Goal: Find specific page/section: Find specific page/section

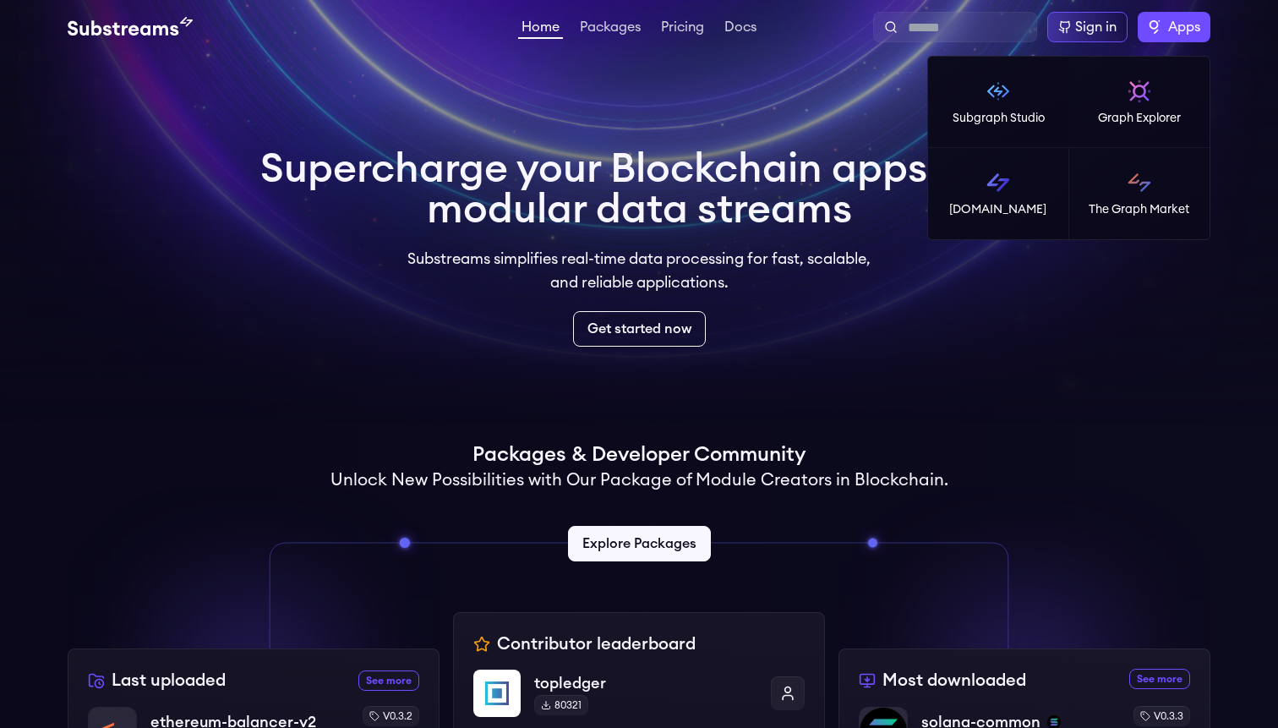
click at [1138, 28] on label "Apps" at bounding box center [1174, 27] width 73 height 30
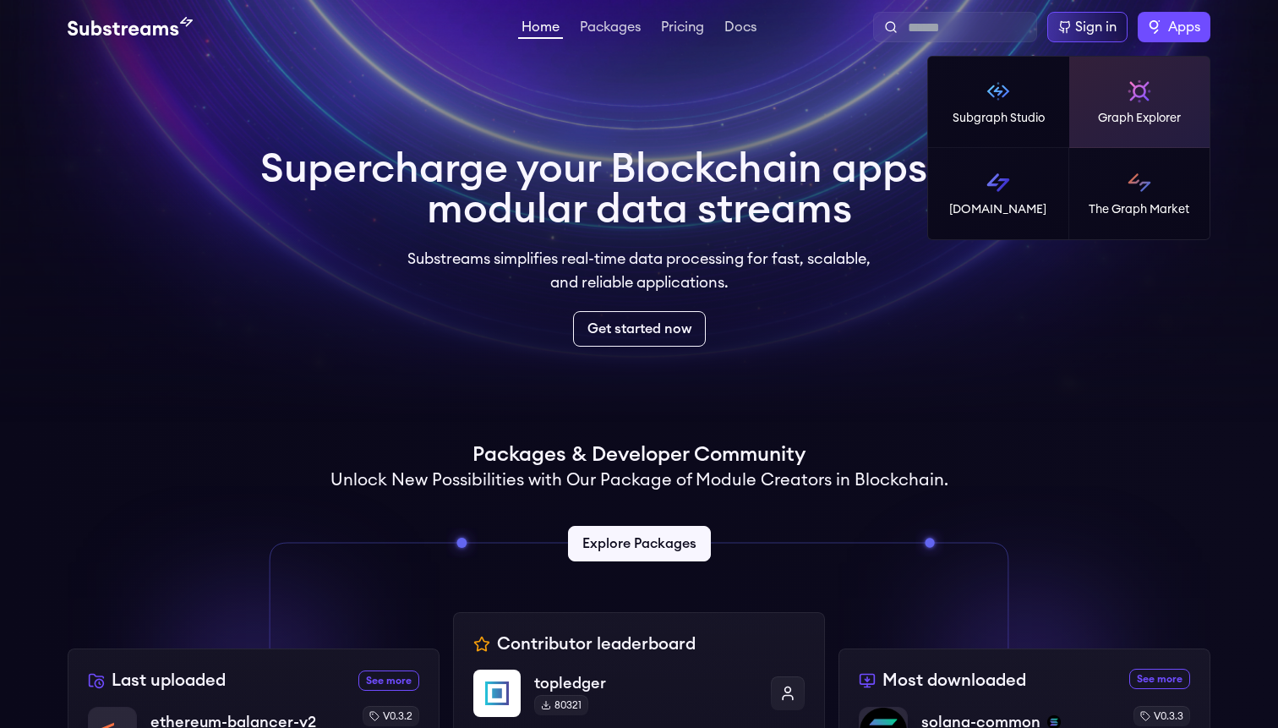
click at [1128, 119] on p "Graph Explorer" at bounding box center [1139, 118] width 83 height 17
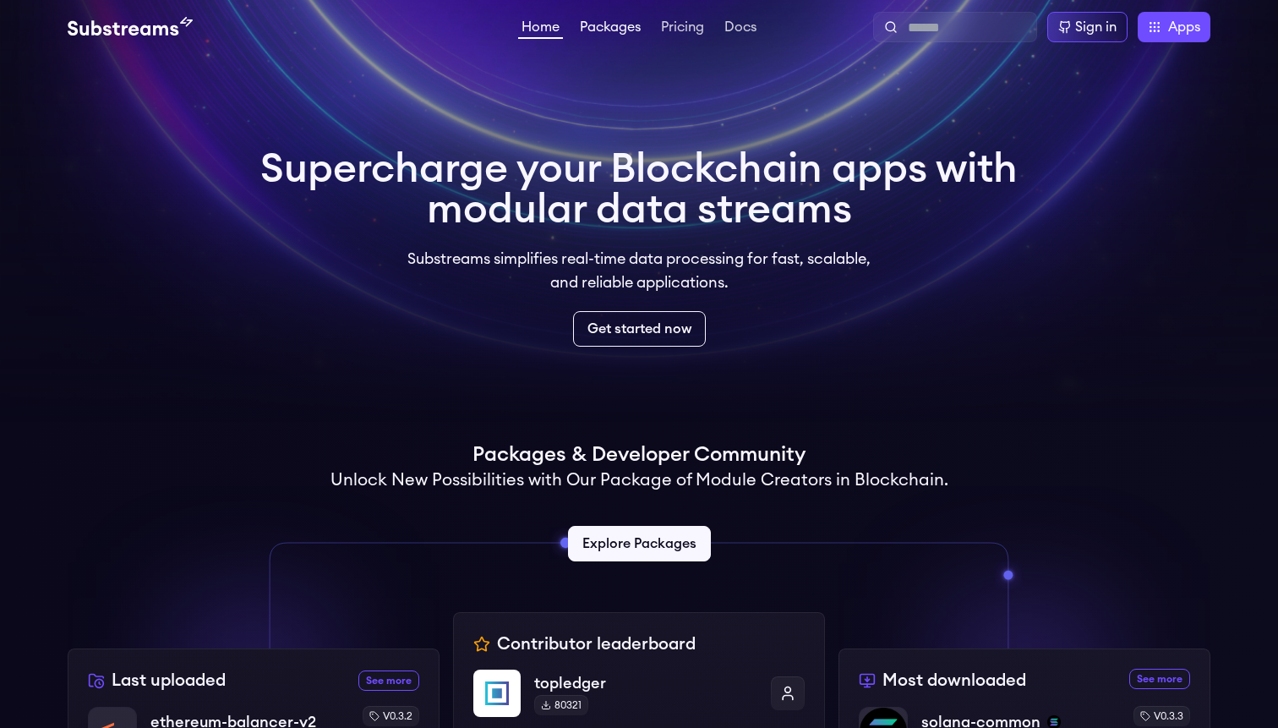
click at [605, 37] on link "Packages" at bounding box center [611, 28] width 68 height 17
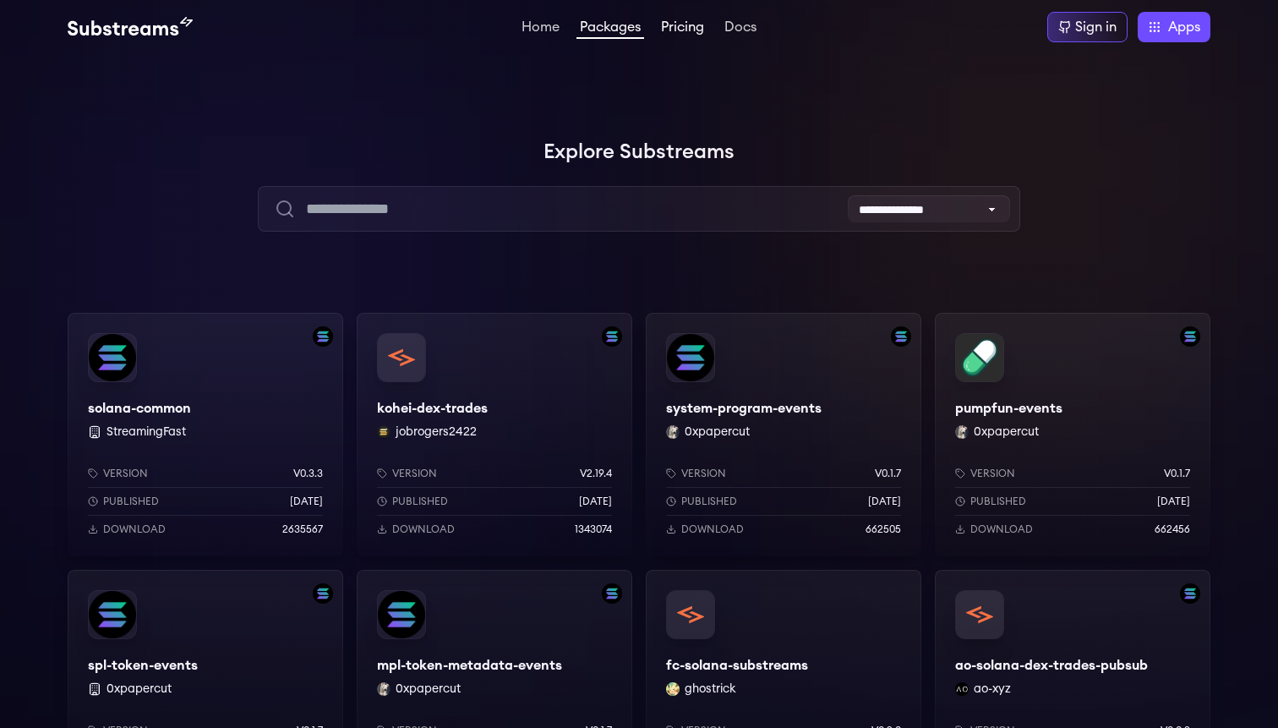
click at [677, 30] on link "Pricing" at bounding box center [683, 28] width 50 height 17
